Goal: Transaction & Acquisition: Book appointment/travel/reservation

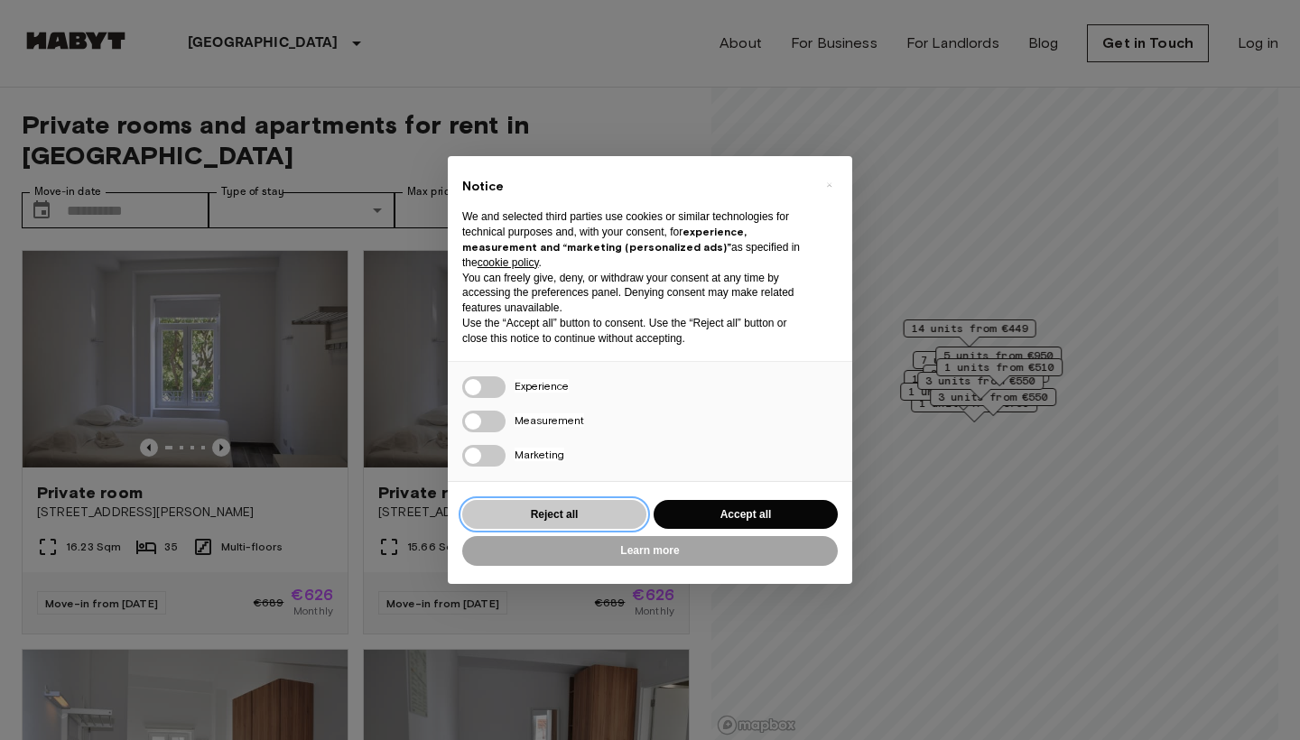
click at [562, 510] on button "Reject all" at bounding box center [554, 515] width 184 height 30
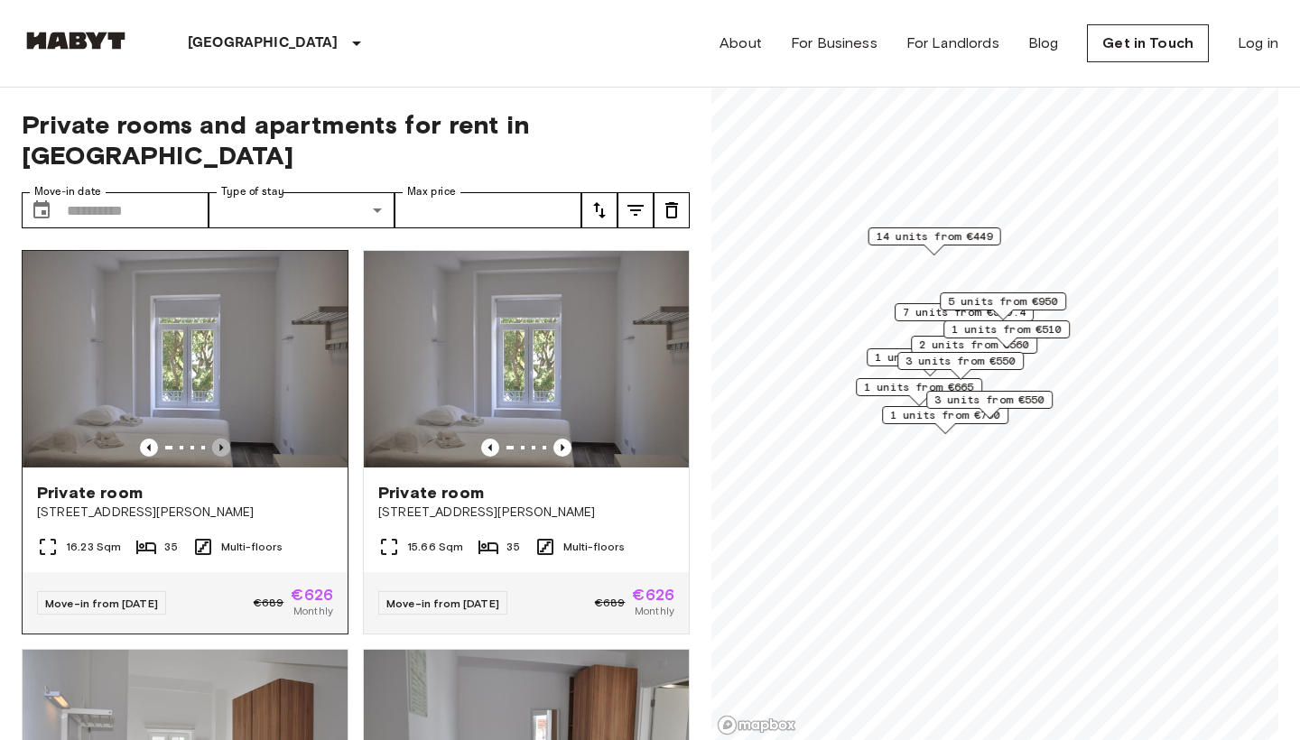
click at [228, 439] on icon "Previous image" at bounding box center [221, 448] width 18 height 18
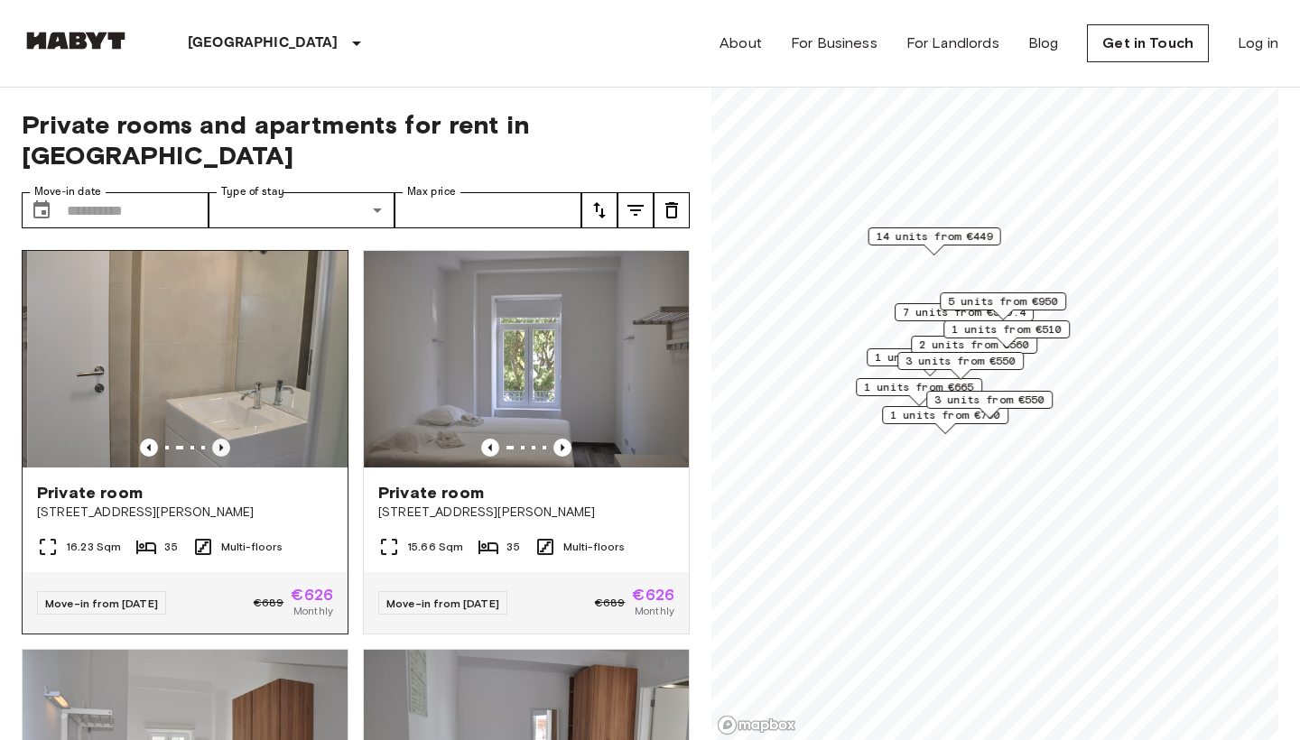
click at [228, 439] on icon "Previous image" at bounding box center [221, 448] width 18 height 18
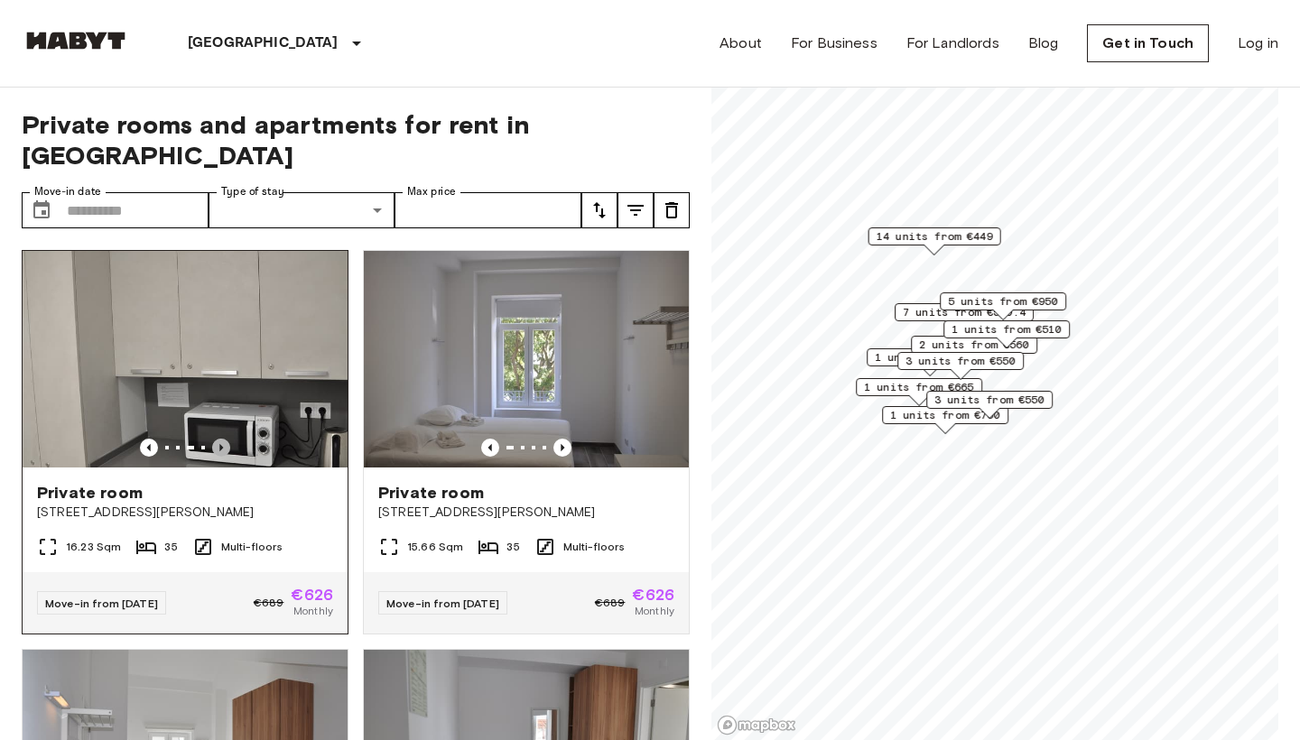
click at [228, 439] on icon "Previous image" at bounding box center [221, 448] width 18 height 18
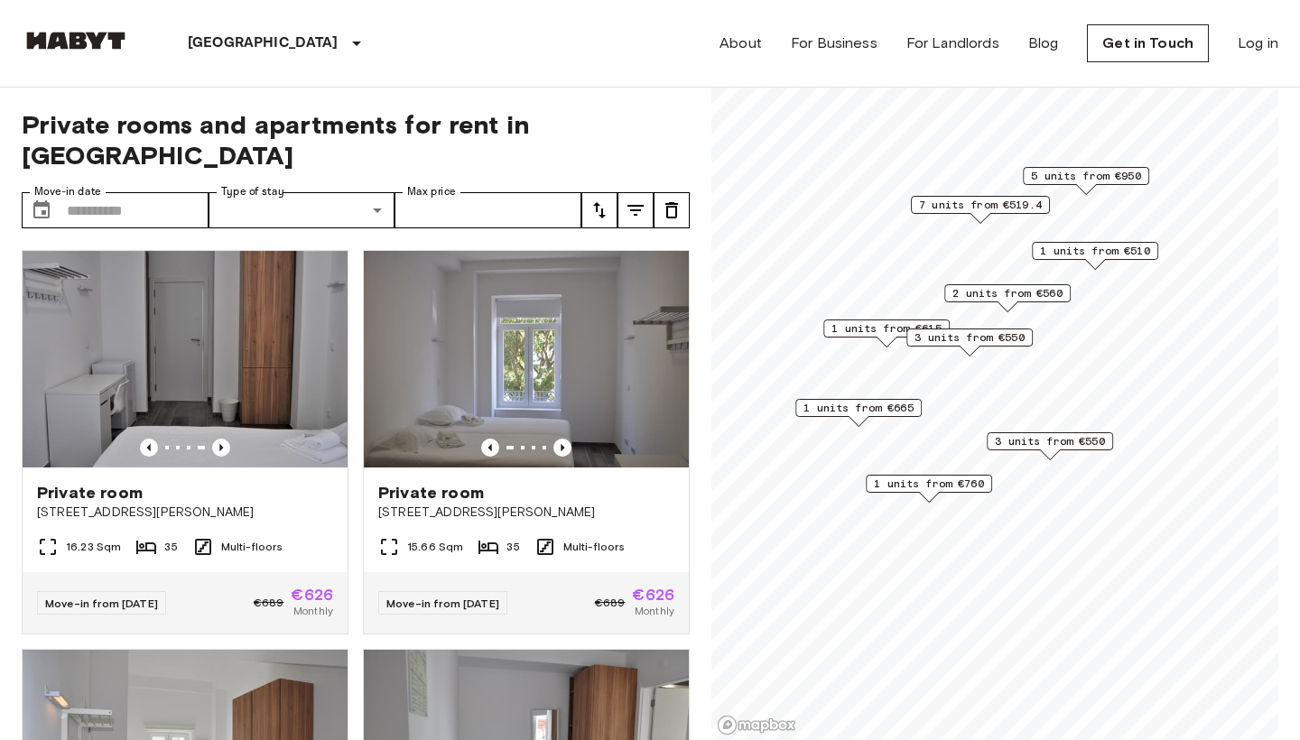
click at [1050, 441] on span "3 units from €550" at bounding box center [1050, 441] width 110 height 16
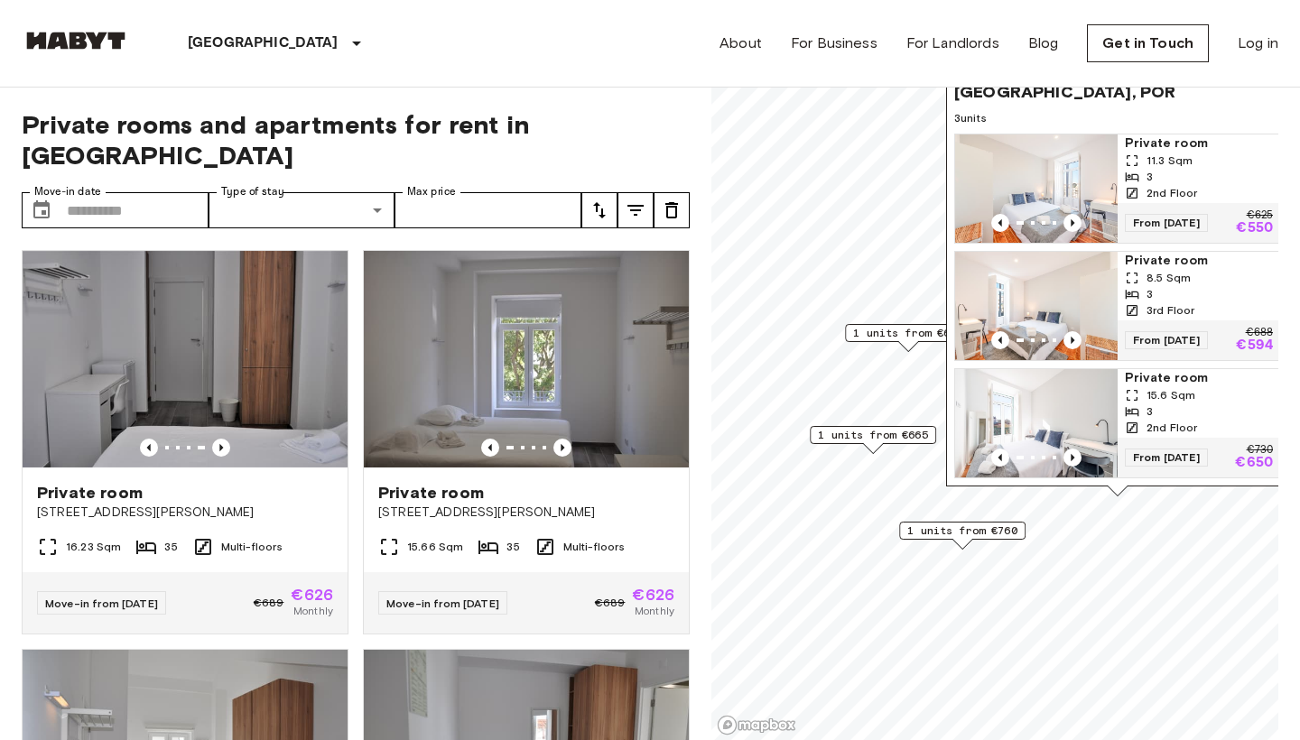
click at [1161, 135] on span "Private room" at bounding box center [1199, 144] width 148 height 18
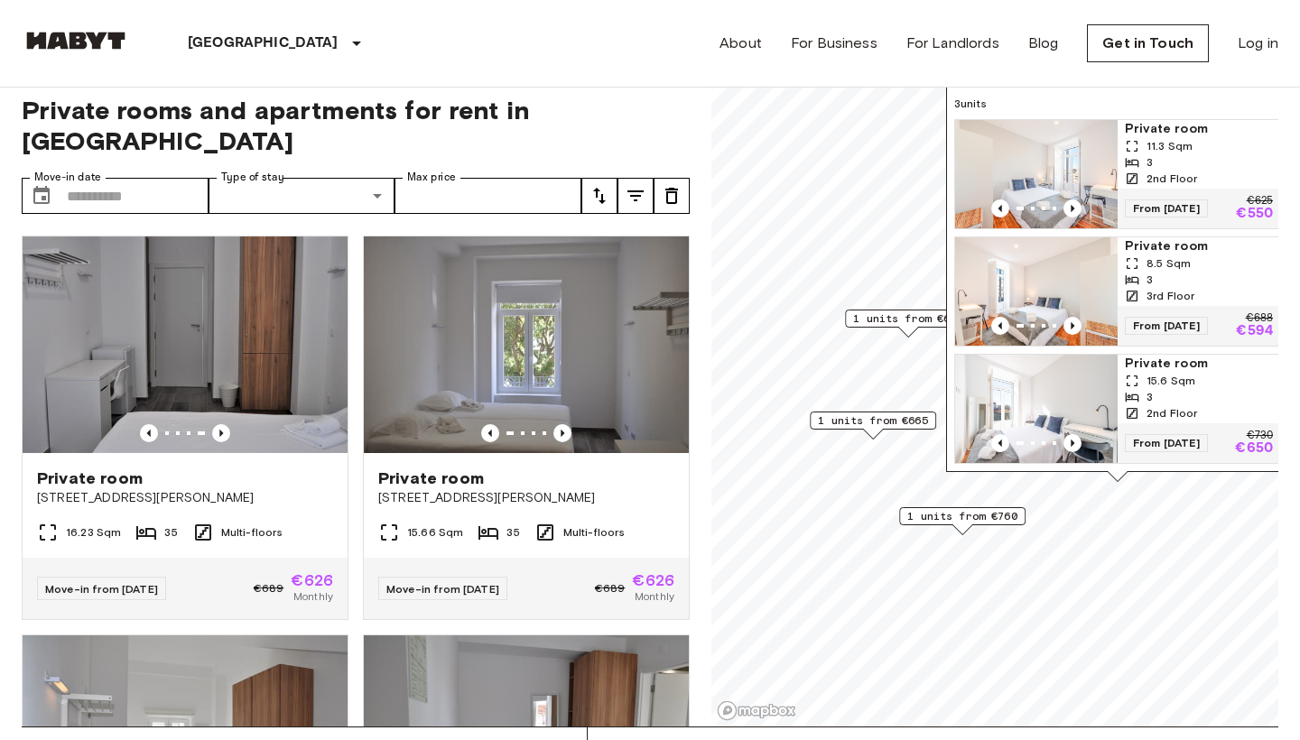
click at [1177, 154] on div "3" at bounding box center [1199, 162] width 148 height 16
click at [631, 42] on div "Lisbon Europe Amsterdam Berlin Brussels Cologne Dusseldorf Frankfurt Graz Hambu…" at bounding box center [650, 43] width 1257 height 87
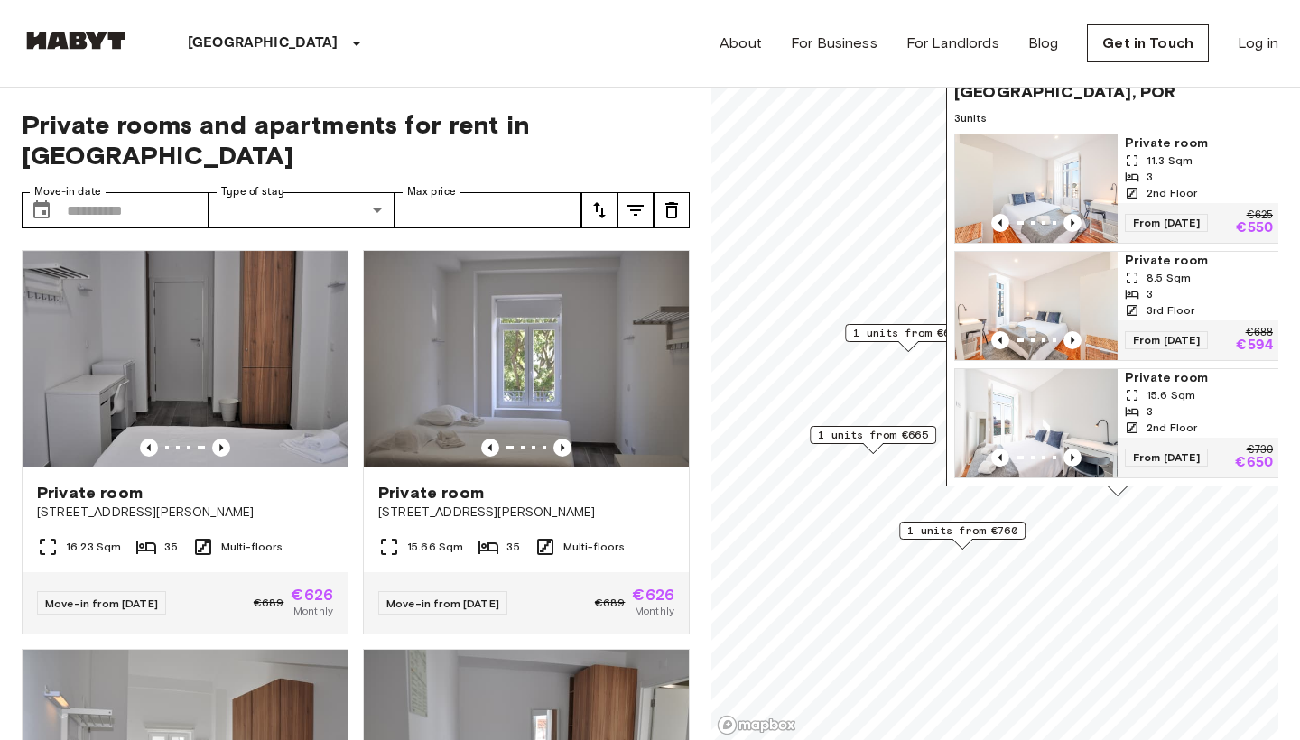
click at [787, 85] on div "About For Business For Landlords Blog Get in Touch Log in" at bounding box center [999, 43] width 559 height 87
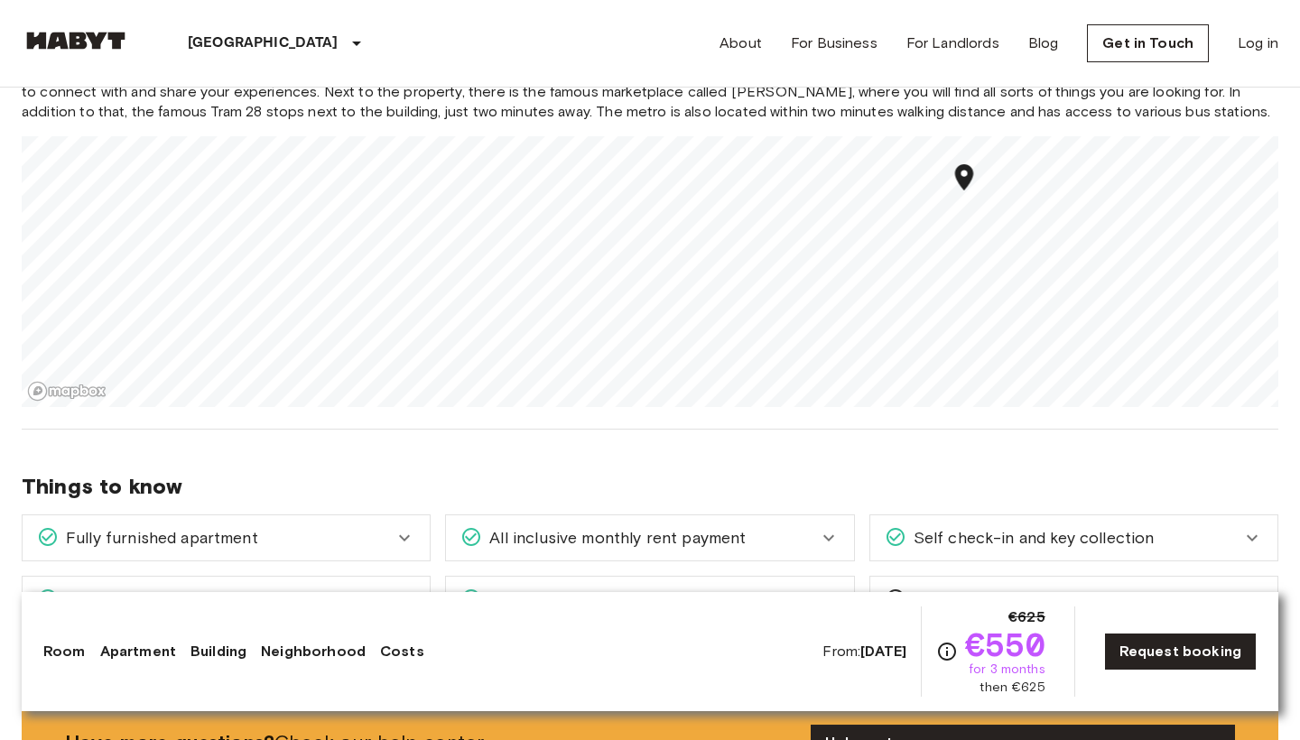
scroll to position [1583, 0]
